Goal: Information Seeking & Learning: Learn about a topic

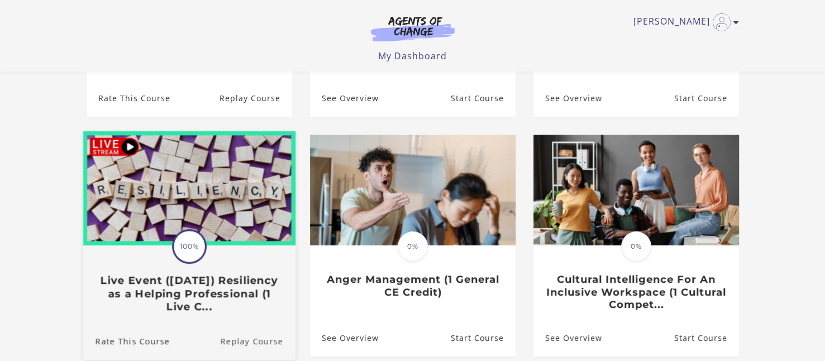
scroll to position [279, 0]
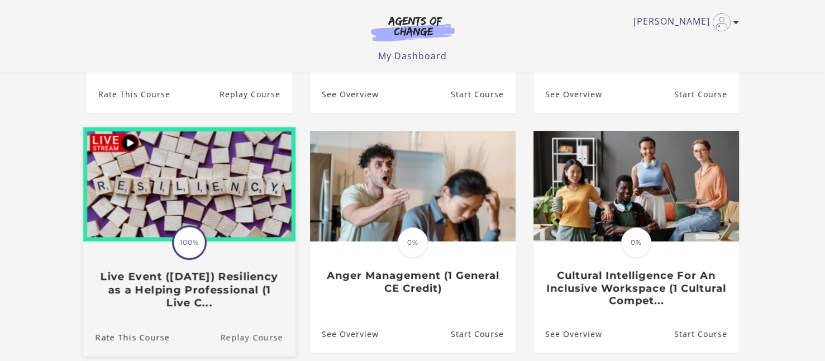
click at [242, 340] on link "Replay Course" at bounding box center [257, 336] width 75 height 37
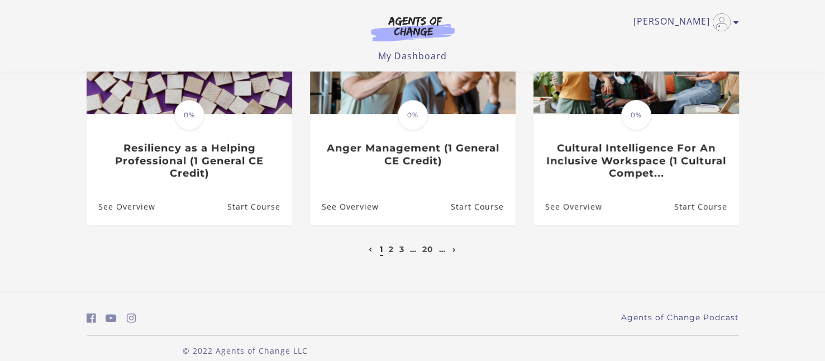
scroll to position [421, 0]
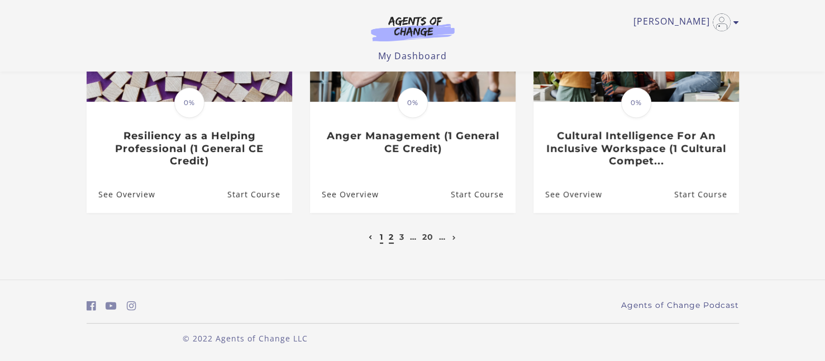
click at [391, 236] on link "2" at bounding box center [391, 237] width 5 height 10
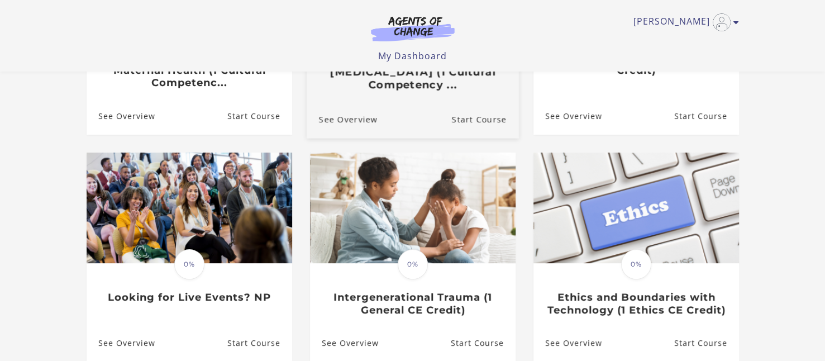
scroll to position [279, 0]
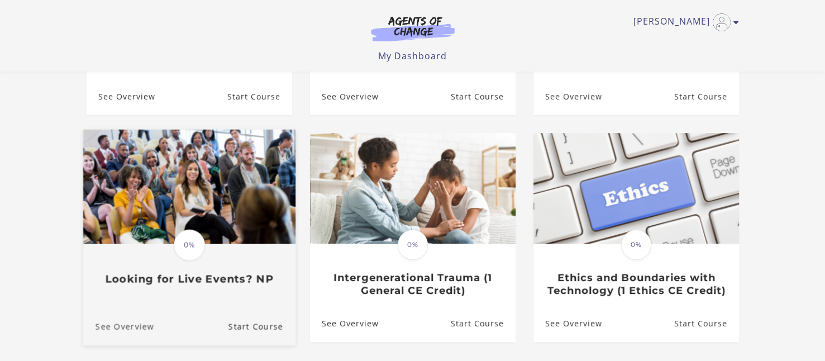
click at [132, 326] on link "See Overview" at bounding box center [118, 326] width 71 height 37
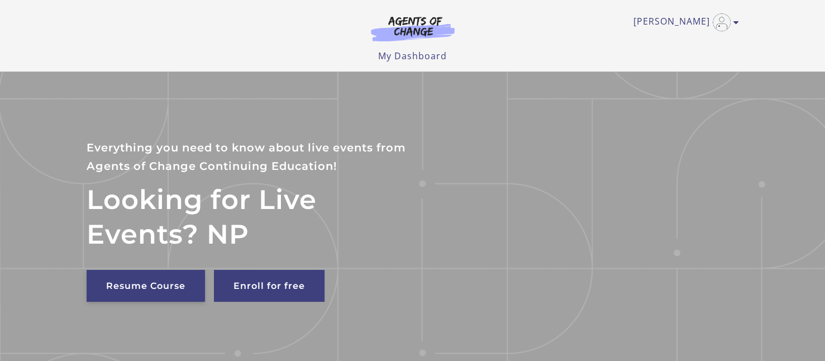
click at [134, 284] on link "Resume Course" at bounding box center [146, 286] width 118 height 32
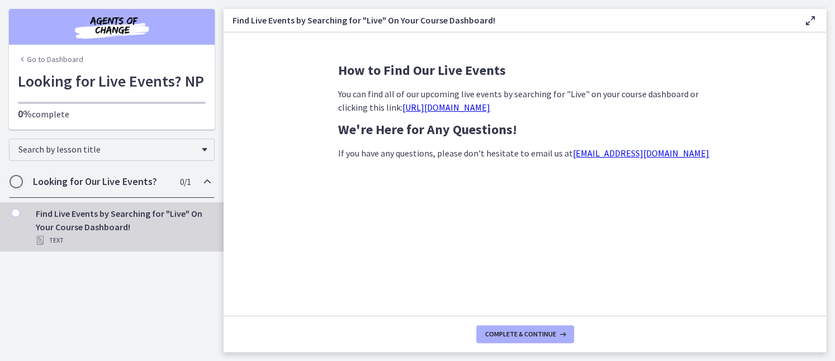
click at [475, 108] on link "https://agentsofchange.thinkific.com/enrollments?q=live+event&status=all" at bounding box center [446, 107] width 88 height 11
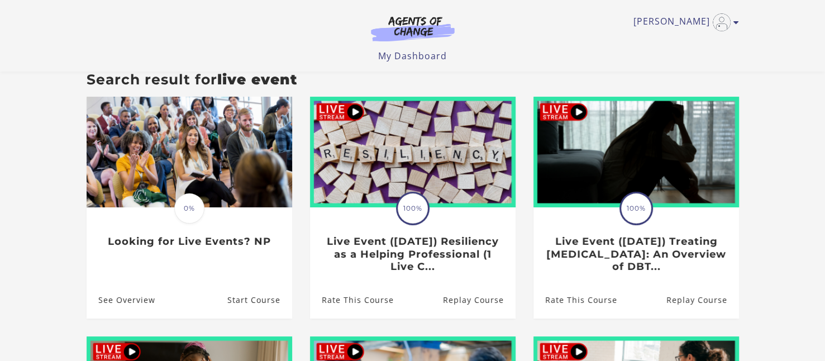
scroll to position [80, 0]
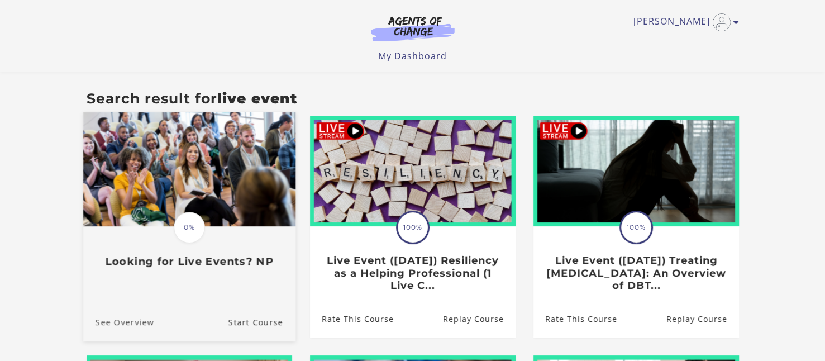
click at [136, 321] on link "See Overview" at bounding box center [118, 321] width 71 height 37
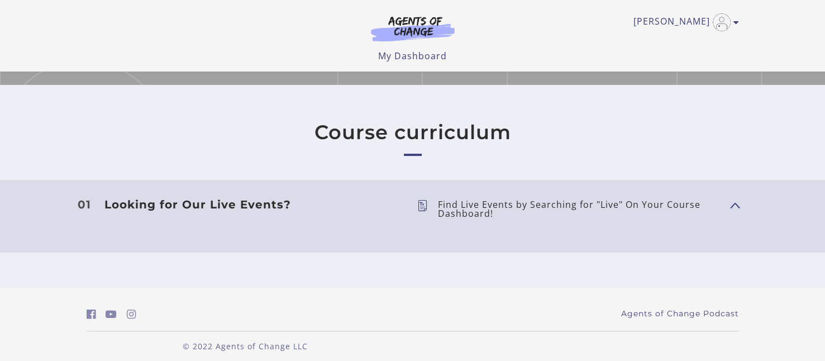
scroll to position [223, 0]
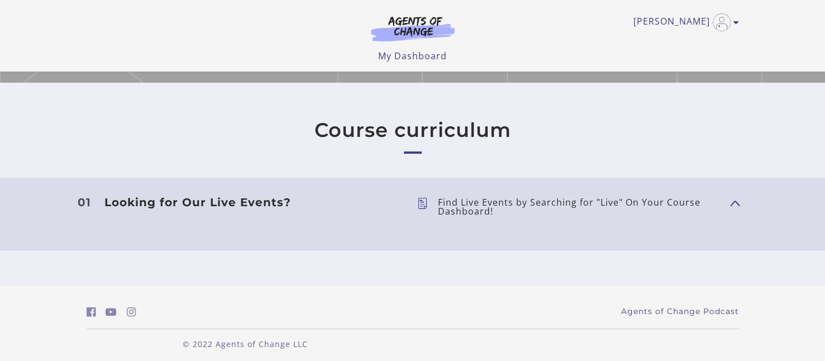
click at [192, 201] on h3 "Looking for Our Live Events?" at bounding box center [251, 202] width 295 height 13
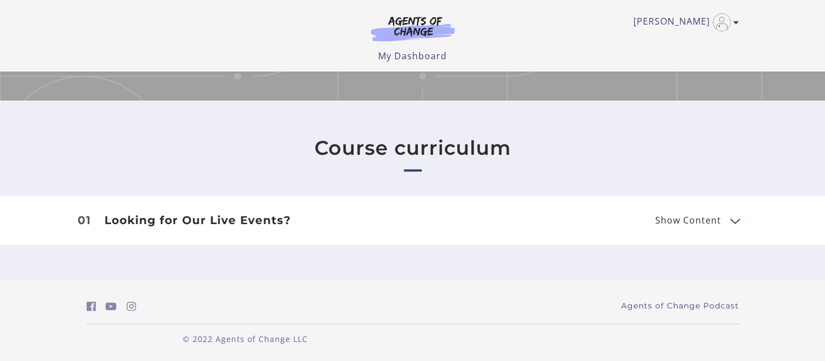
scroll to position [206, 0]
click at [677, 221] on span "Show Content" at bounding box center [688, 220] width 66 height 9
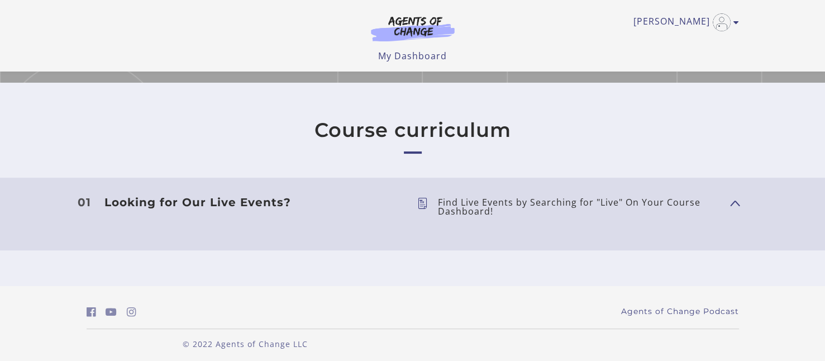
scroll to position [228, 0]
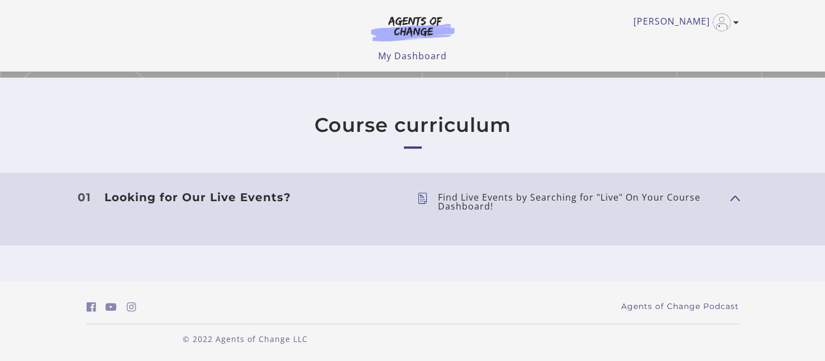
click at [666, 195] on p "Find Live Events by Searching for "Live" On Your Course Dashboard!" at bounding box center [579, 202] width 283 height 18
click at [736, 195] on button "Show Content" at bounding box center [734, 197] width 9 height 14
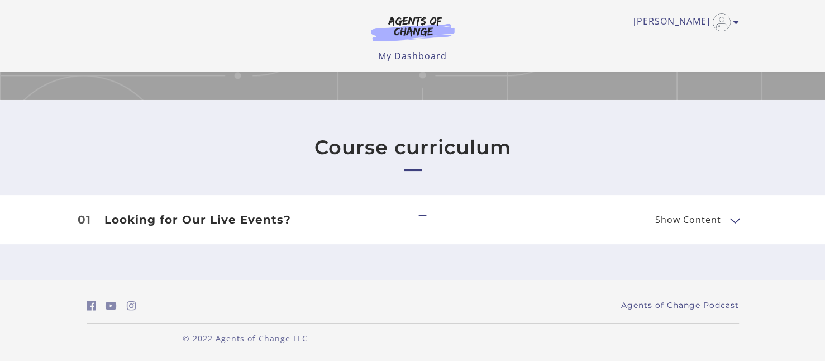
scroll to position [206, 0]
click at [235, 218] on h3 "Looking for Our Live Events?" at bounding box center [251, 219] width 295 height 13
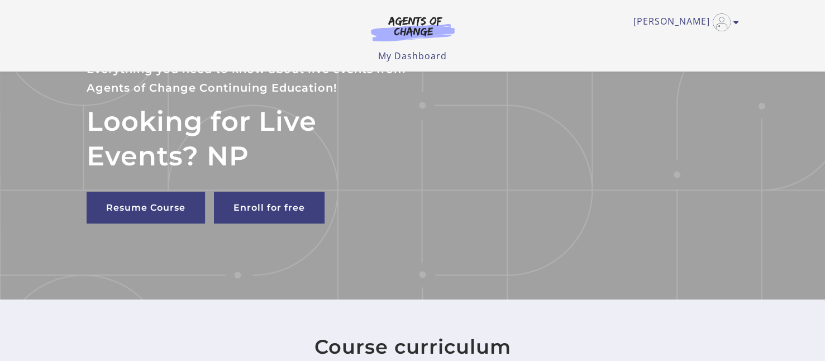
scroll to position [5, 0]
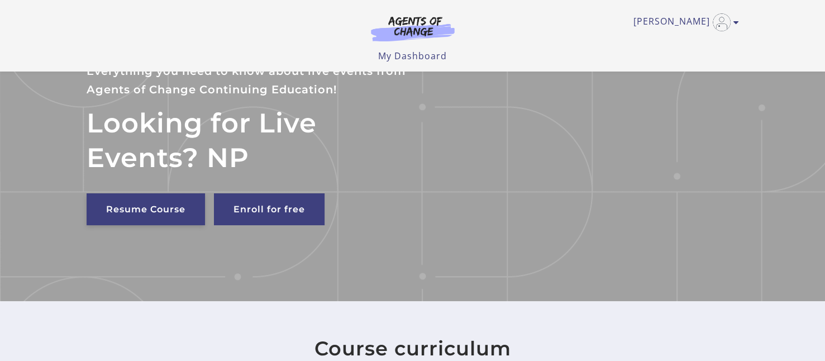
click at [138, 207] on link "Resume Course" at bounding box center [146, 209] width 118 height 32
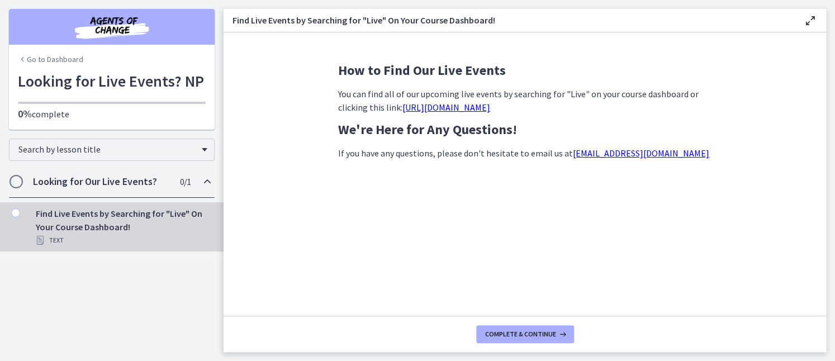
click at [18, 183] on span "Chapters" at bounding box center [16, 181] width 11 height 11
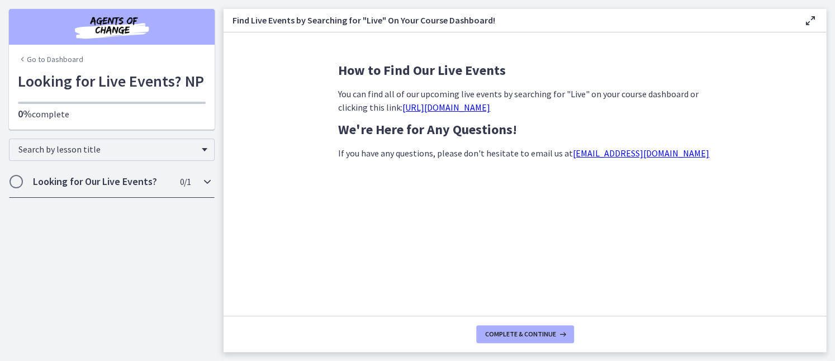
click at [125, 180] on h2 "Looking for Our Live Events?" at bounding box center [101, 181] width 136 height 13
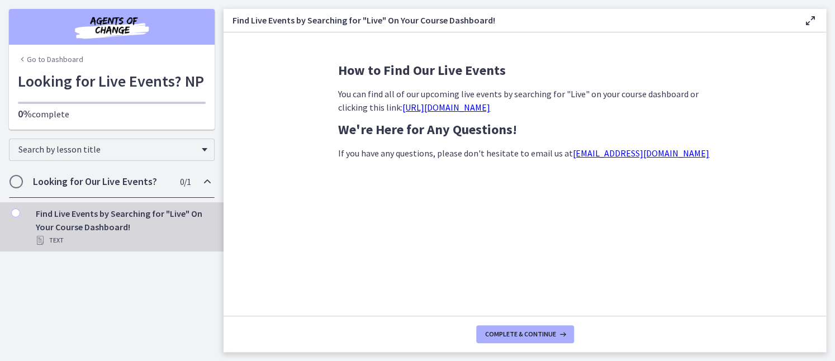
click at [208, 183] on icon "Chapters" at bounding box center [207, 181] width 13 height 13
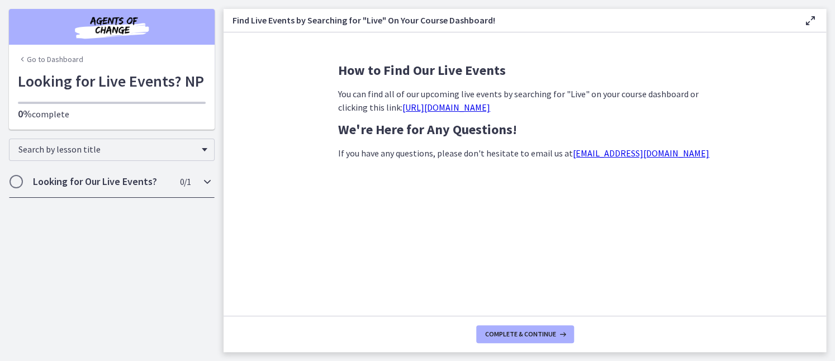
click at [150, 183] on h2 "Looking for Our Live Events?" at bounding box center [101, 181] width 136 height 13
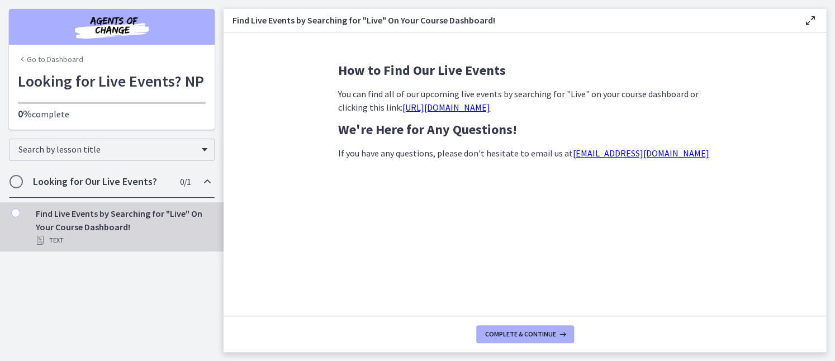
click at [64, 59] on link "Go to Dashboard" at bounding box center [50, 59] width 65 height 11
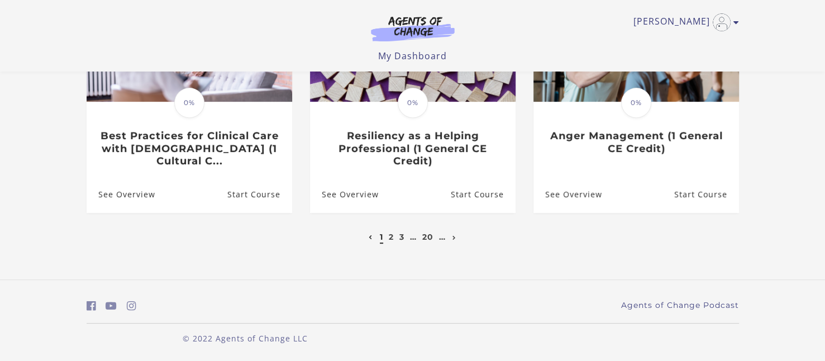
scroll to position [421, 0]
click at [399, 234] on link "3" at bounding box center [401, 237] width 5 height 10
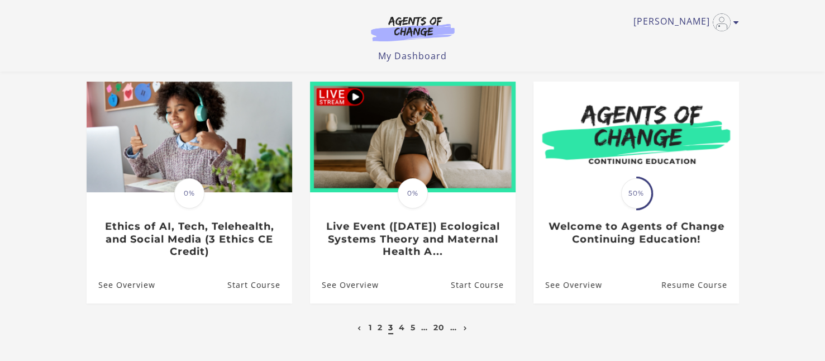
scroll to position [335, 0]
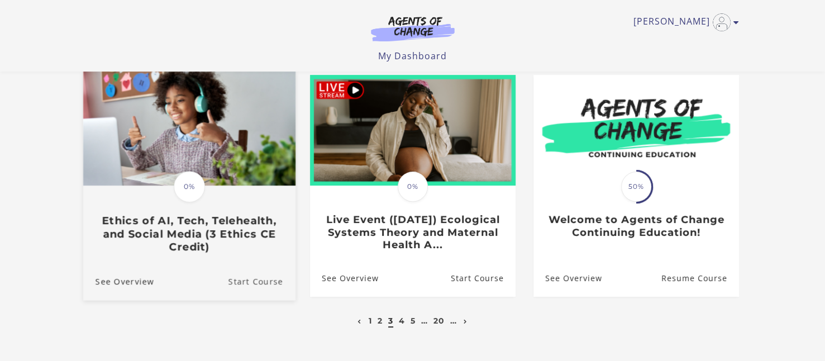
click at [249, 280] on link "Start Course" at bounding box center [261, 281] width 67 height 37
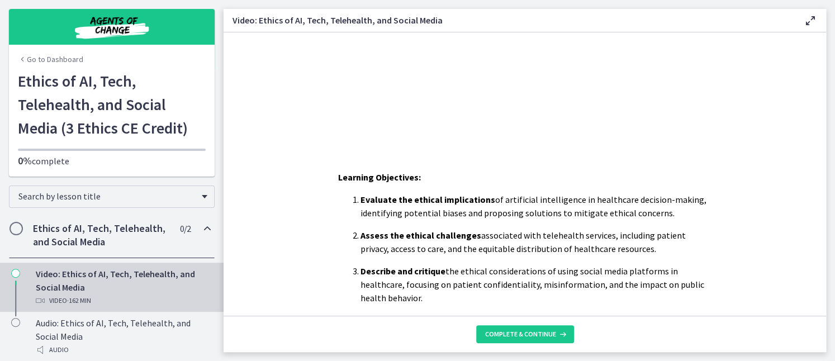
scroll to position [222, 0]
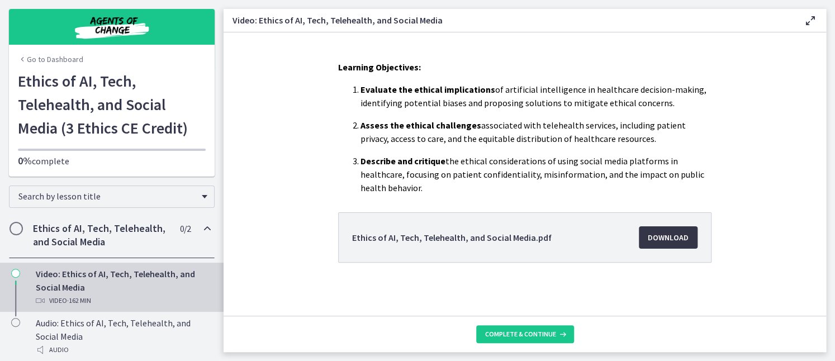
click at [647, 236] on span "Download Opens in a new window" at bounding box center [667, 237] width 41 height 13
